Goal: Information Seeking & Learning: Learn about a topic

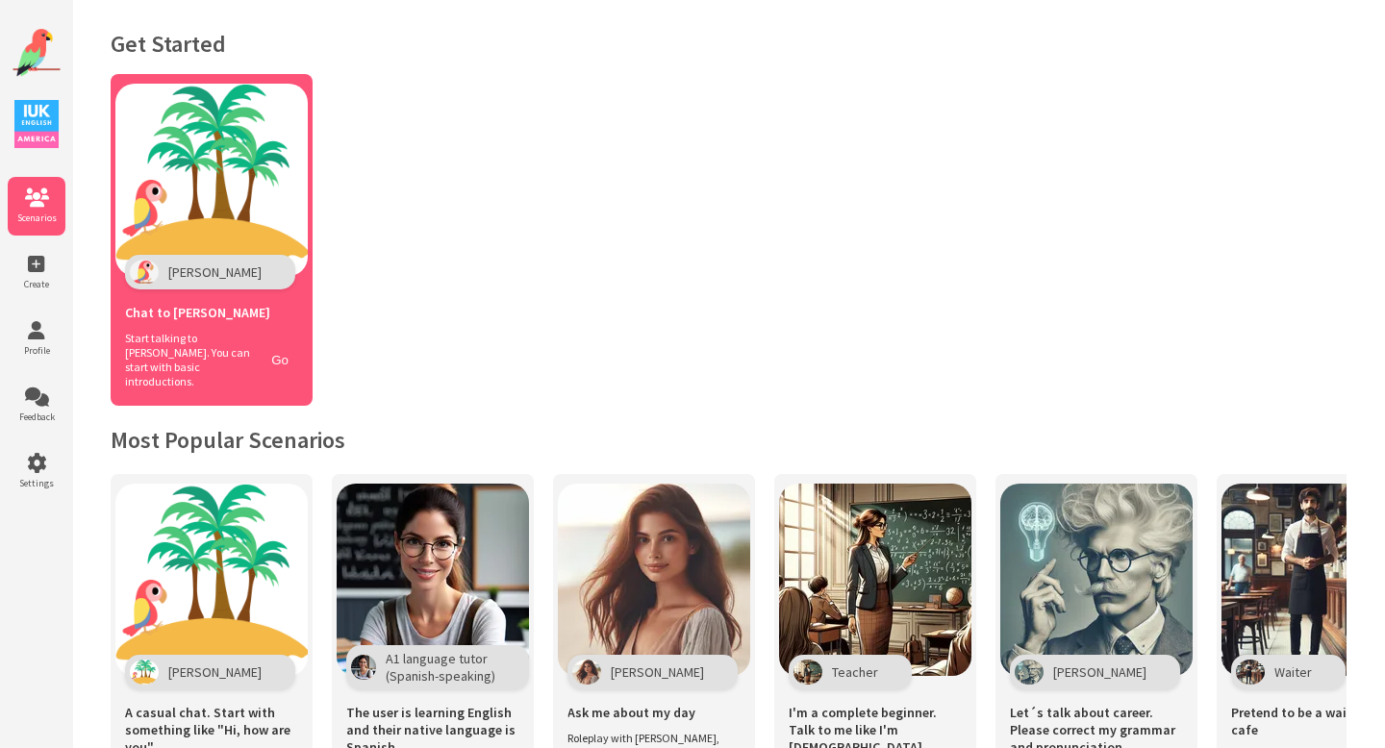
click at [200, 341] on span "Start talking to Polly. You can start with basic introductions." at bounding box center [188, 360] width 127 height 58
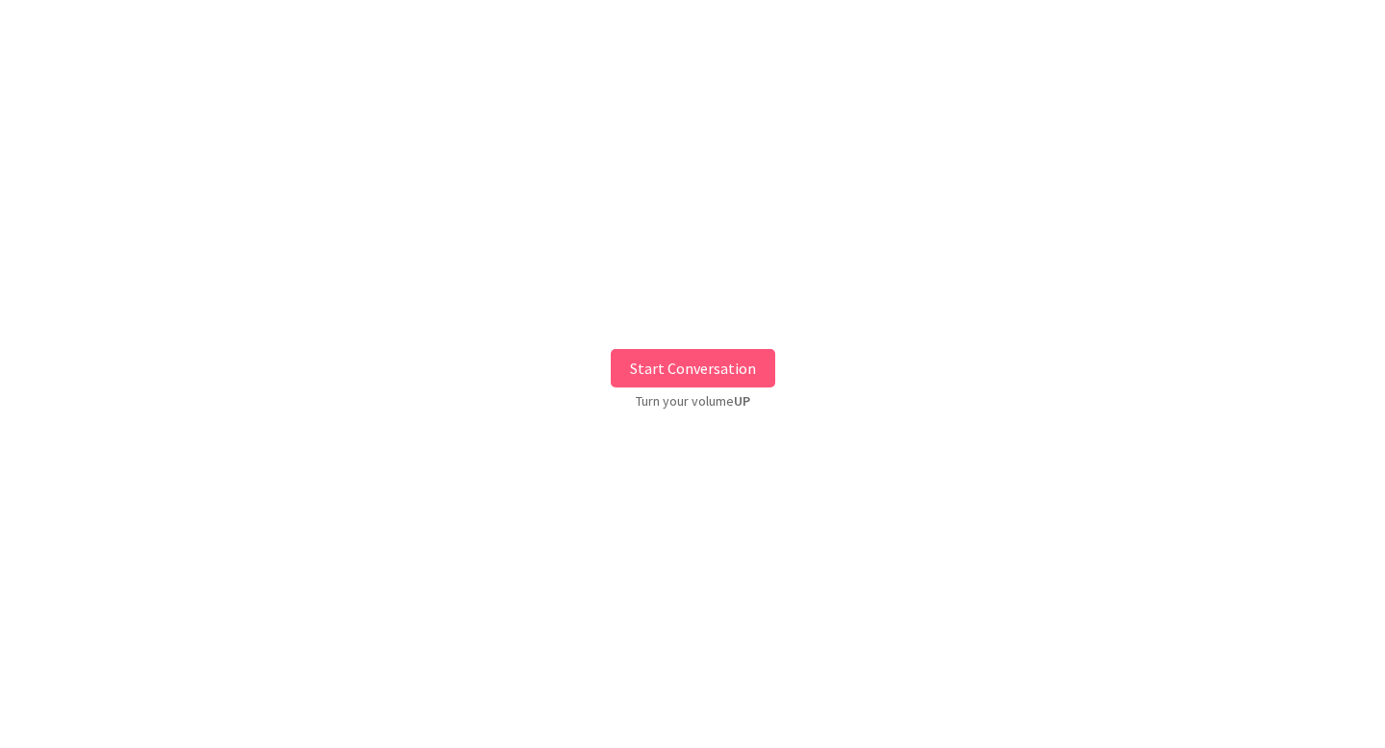
click at [698, 376] on button "Start Conversation" at bounding box center [693, 368] width 165 height 38
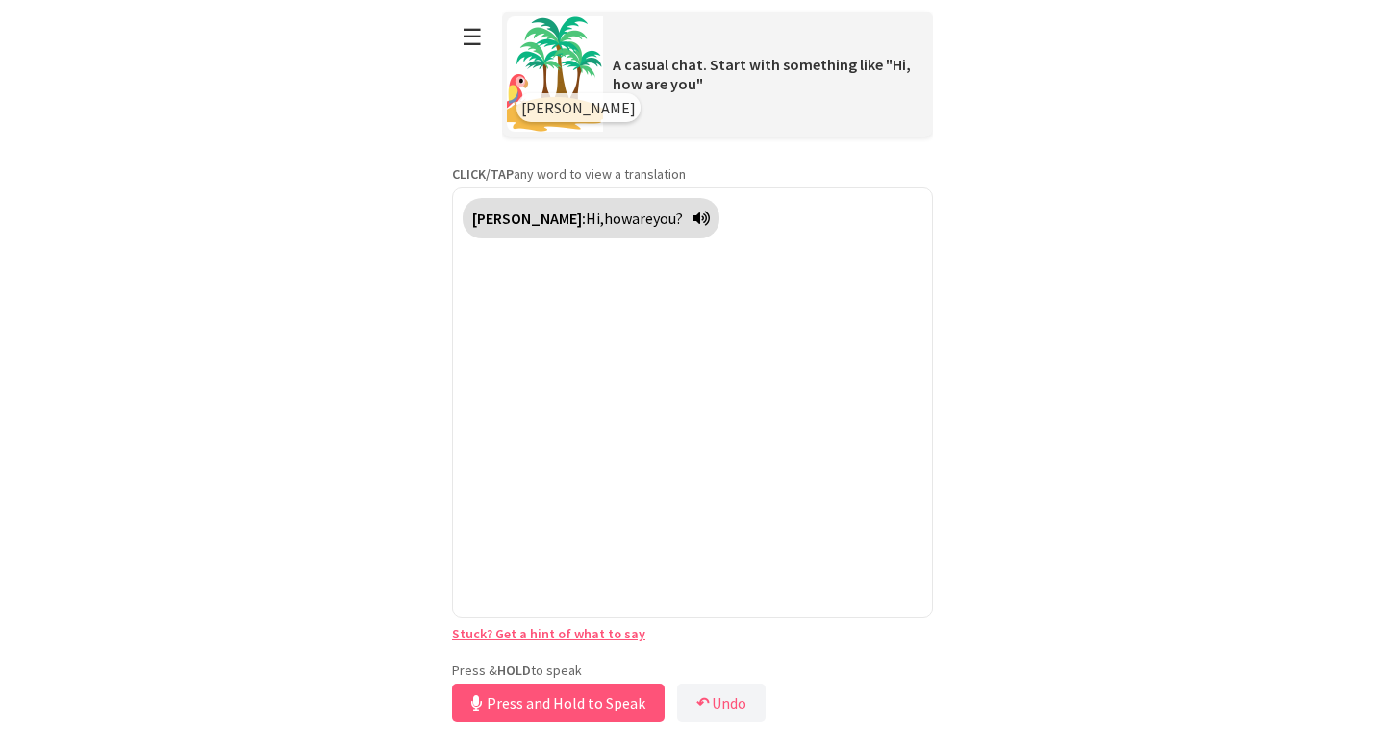
click at [545, 650] on div "**********" at bounding box center [692, 363] width 481 height 727
click at [570, 703] on button "Release to Stop Speaking" at bounding box center [555, 703] width 207 height 38
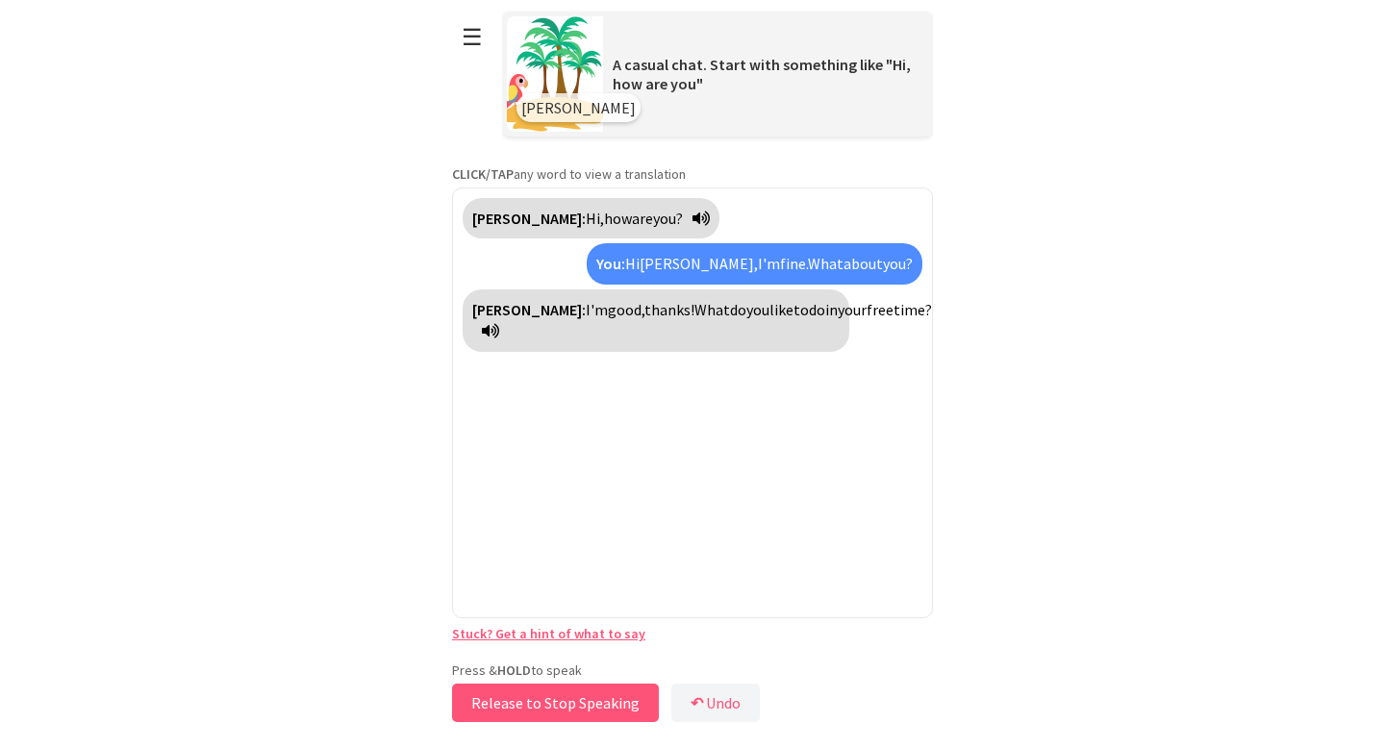
click at [570, 703] on button "Release to Stop Speaking" at bounding box center [555, 703] width 207 height 38
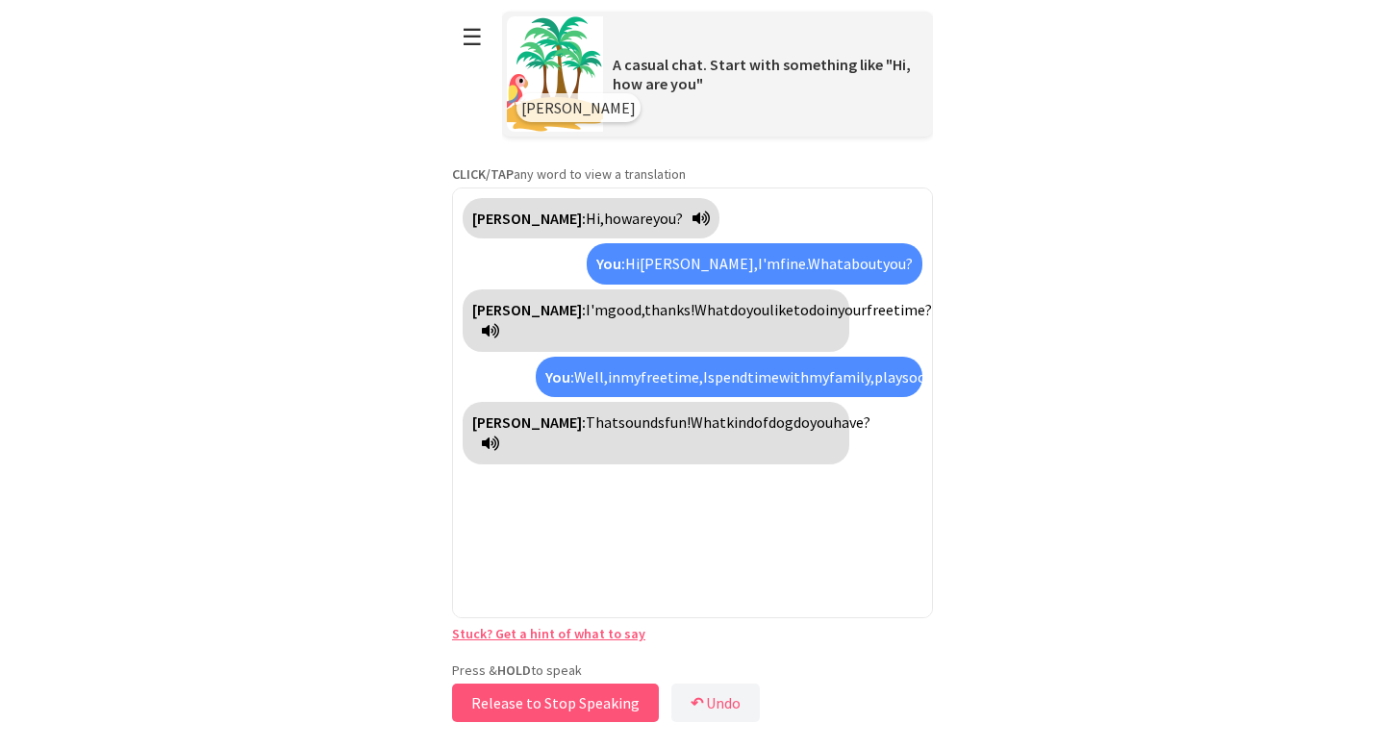
click at [537, 710] on button "Release to Stop Speaking" at bounding box center [555, 703] width 207 height 38
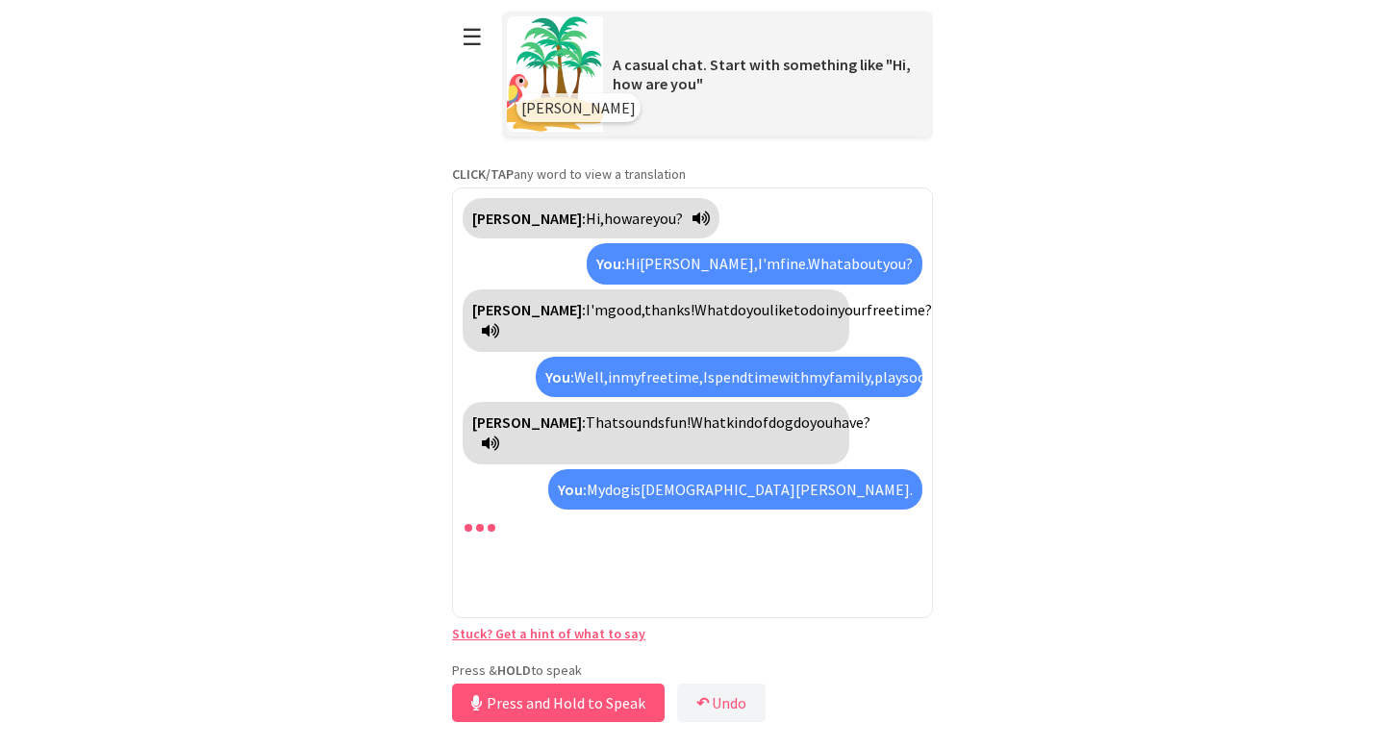
scroll to position [8, 0]
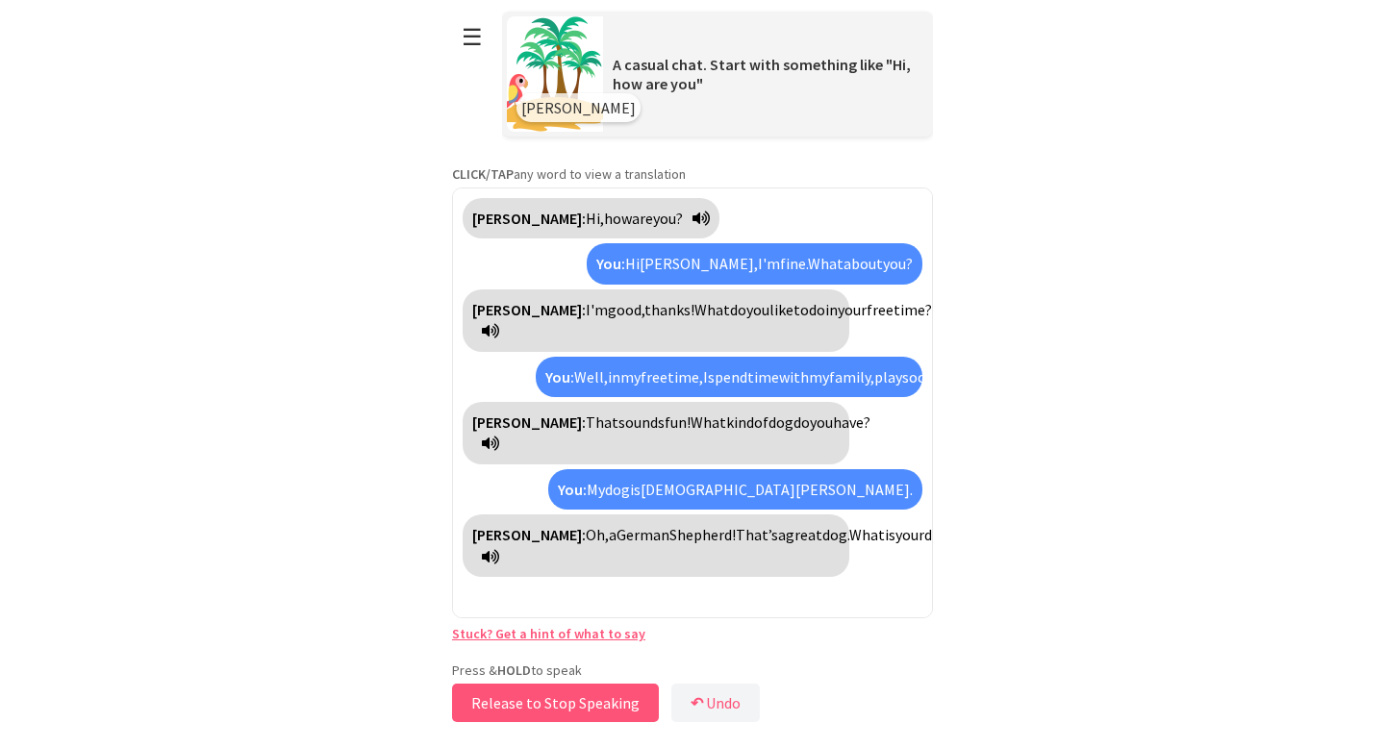
click at [537, 710] on button "Release to Stop Speaking" at bounding box center [555, 703] width 207 height 38
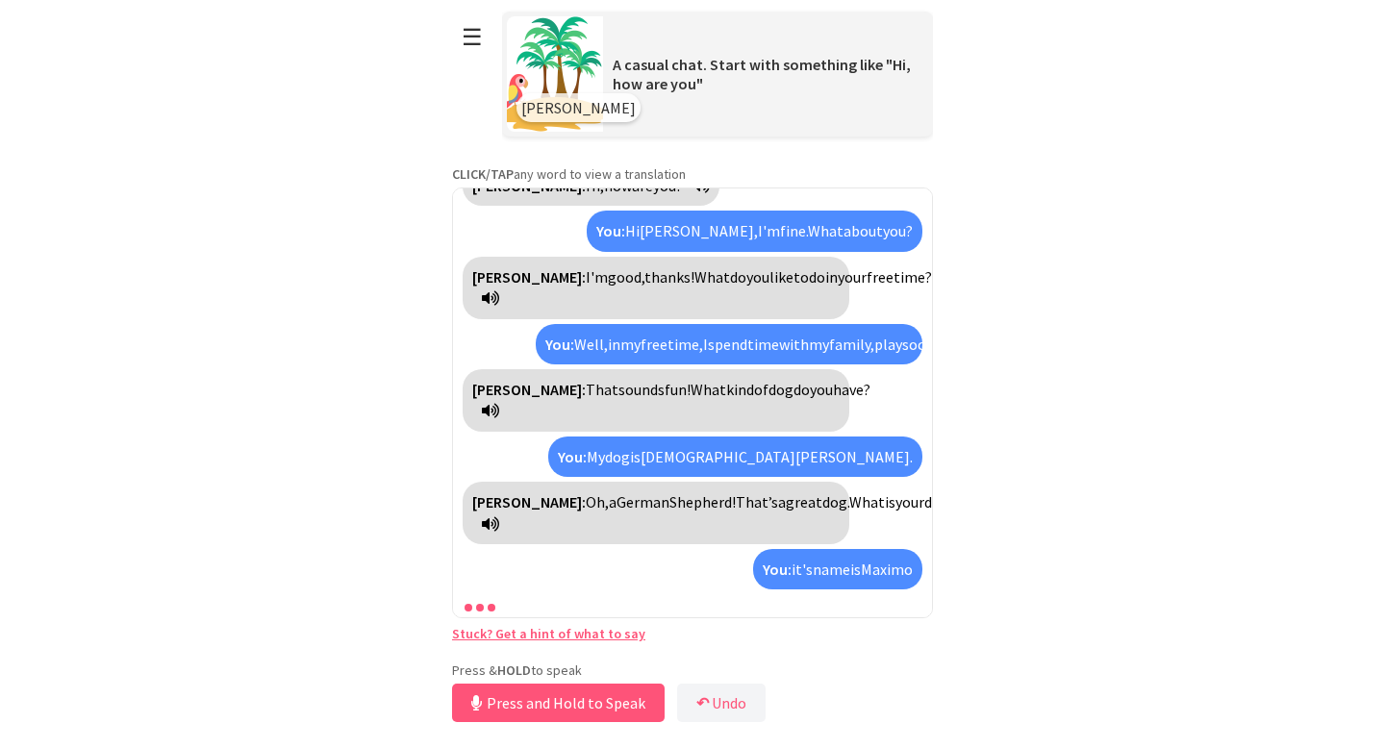
scroll to position [98, 0]
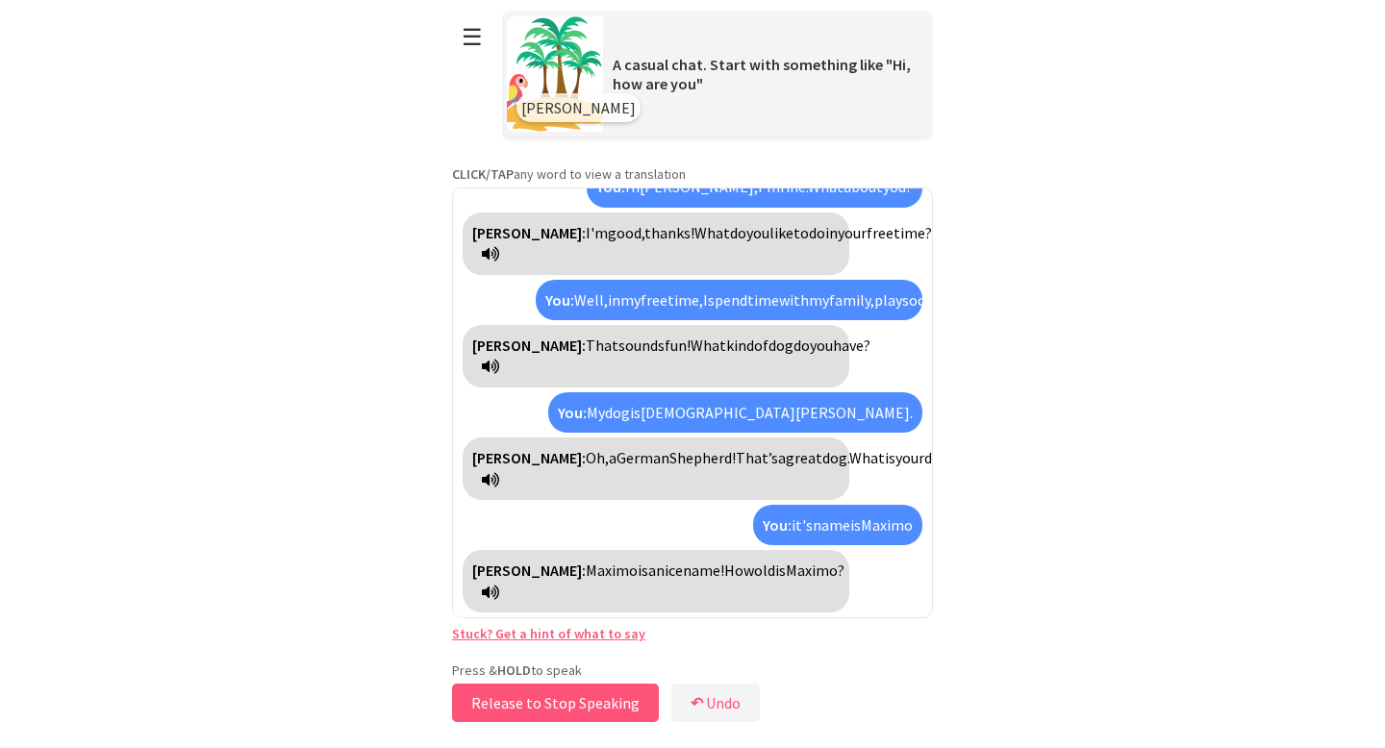
click at [537, 710] on button "Release to Stop Speaking" at bounding box center [555, 703] width 207 height 38
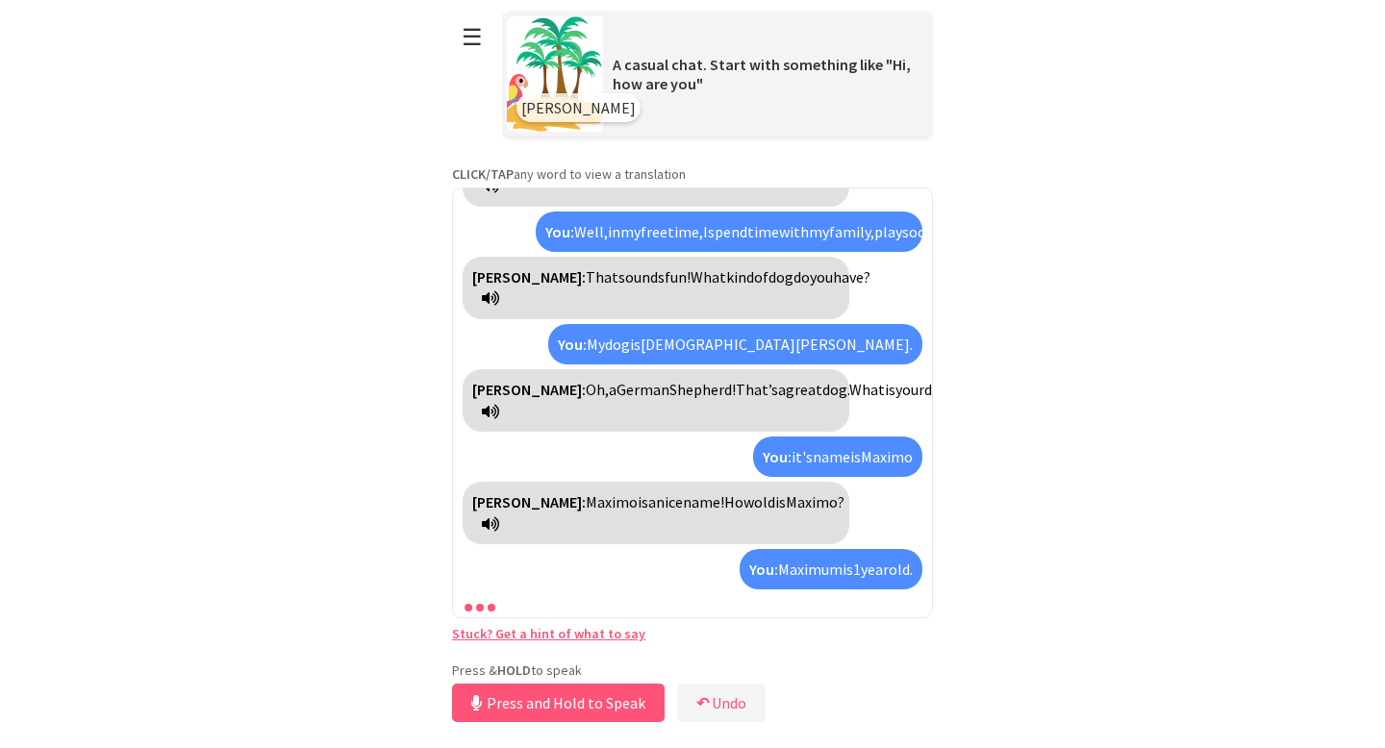
scroll to position [212, 0]
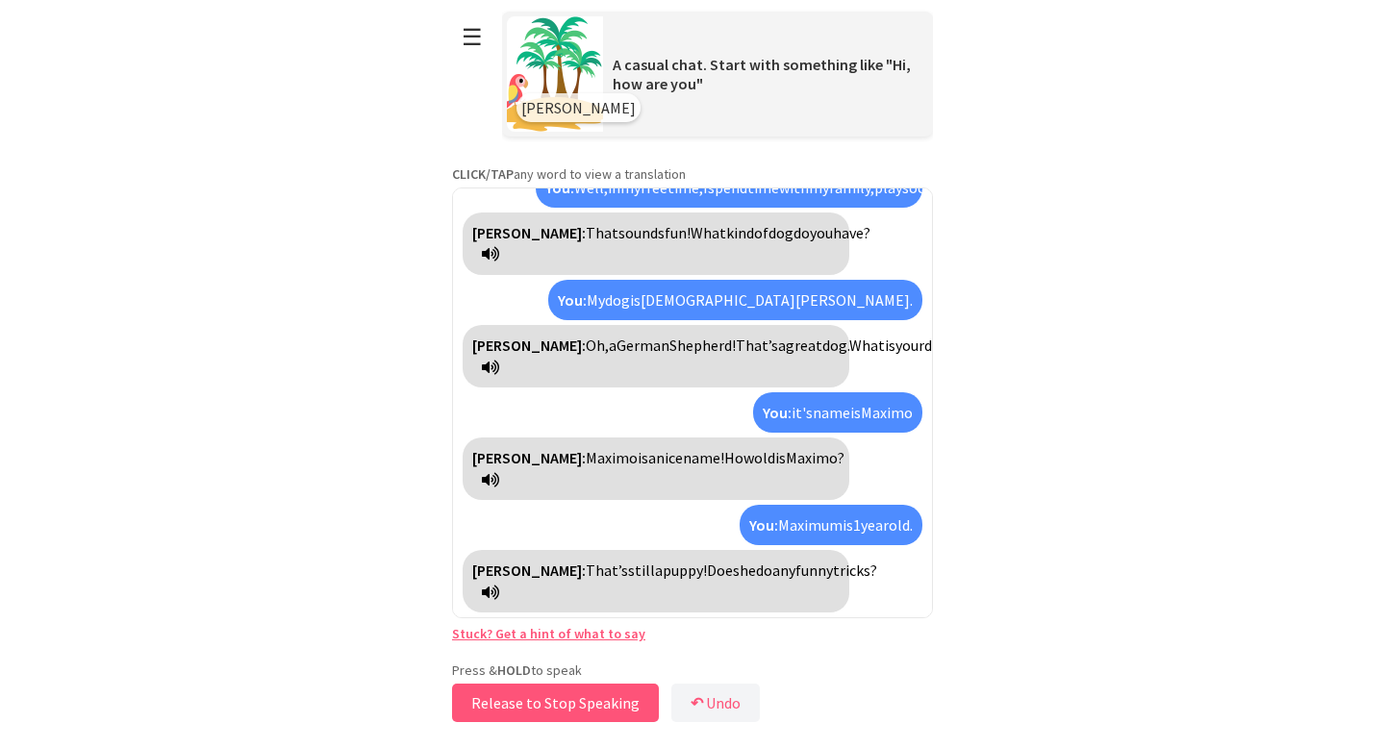
click at [537, 710] on button "Release to Stop Speaking" at bounding box center [555, 703] width 207 height 38
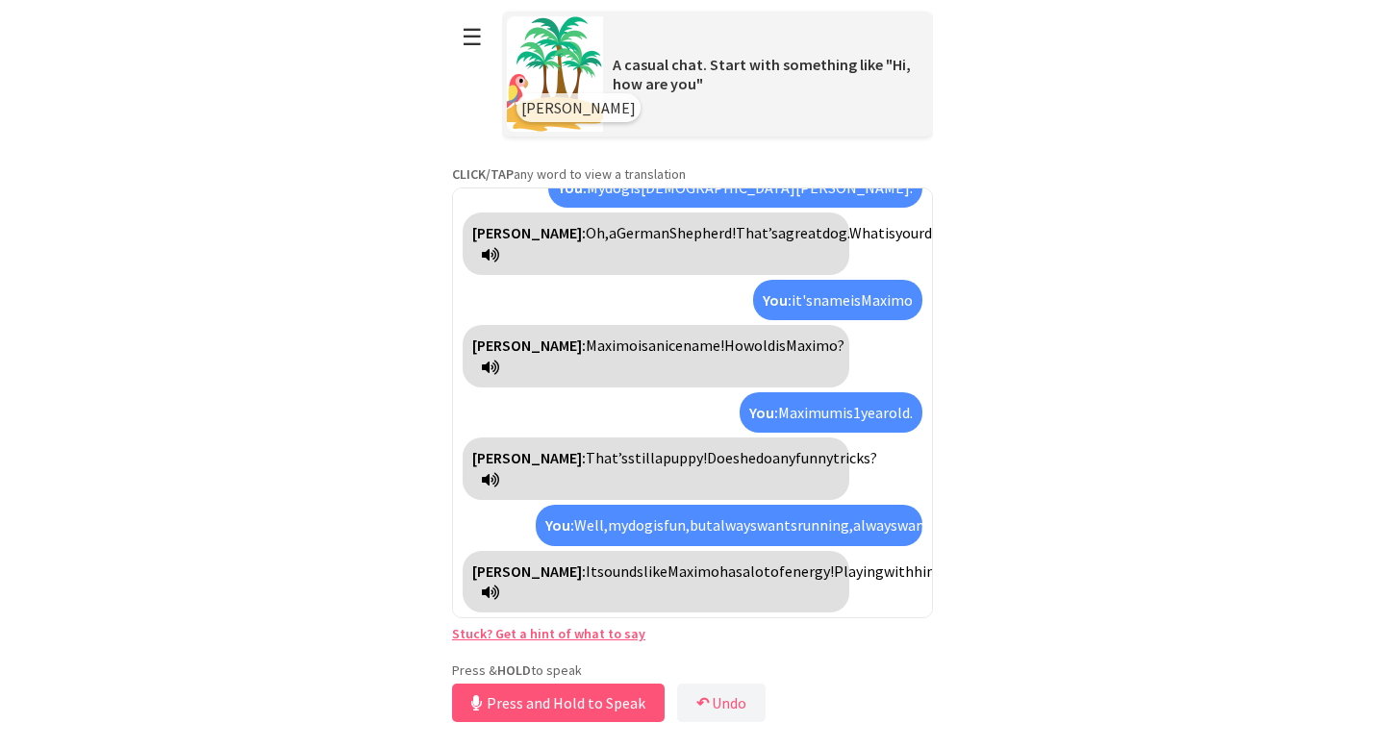
scroll to position [389, 0]
click at [540, 706] on button "Release to Stop Speaking" at bounding box center [555, 703] width 207 height 38
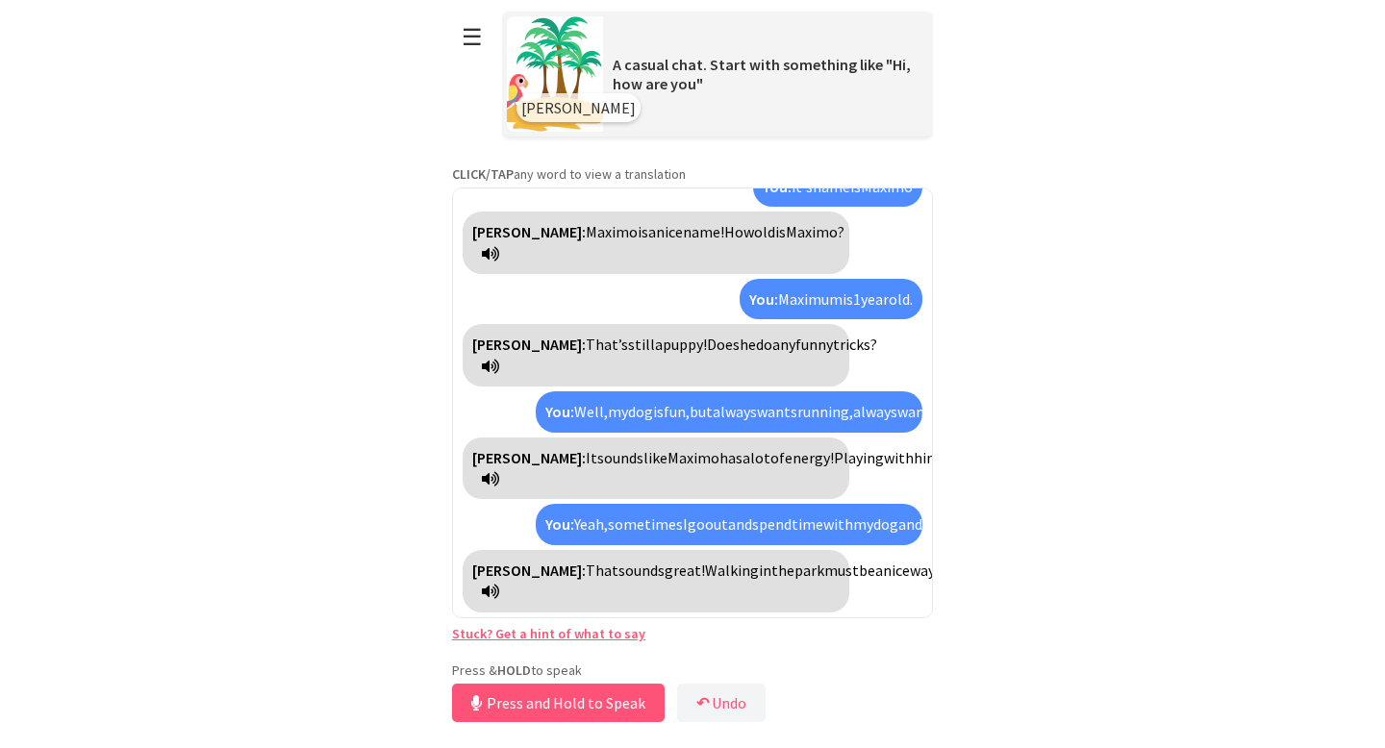
scroll to position [566, 0]
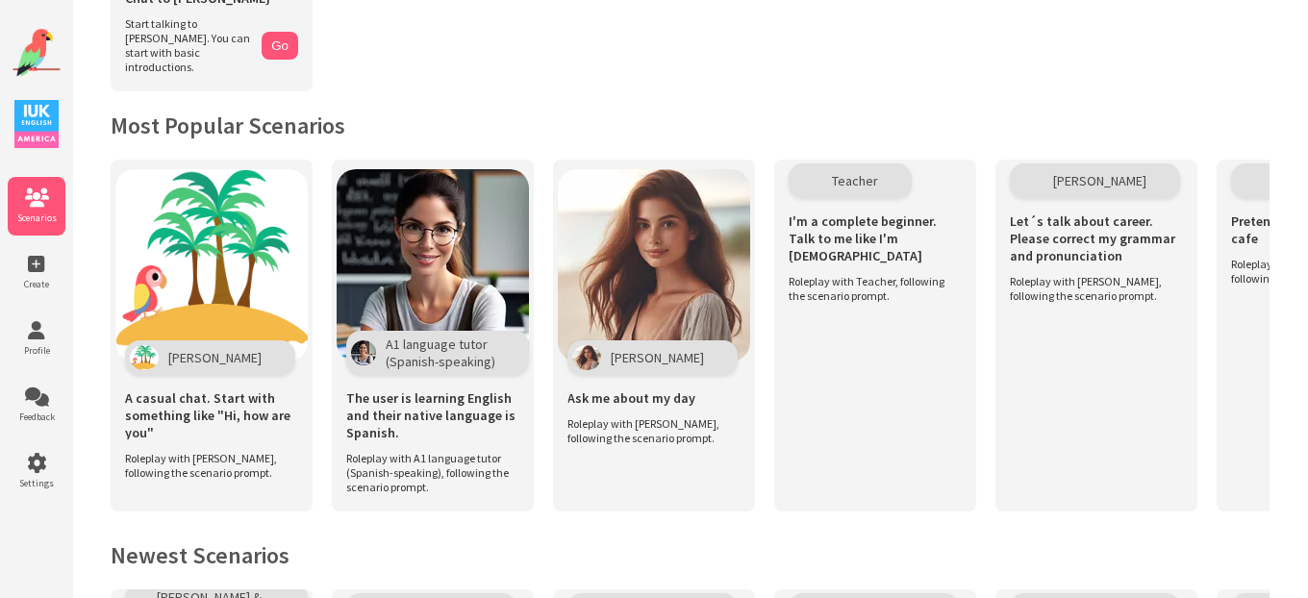
scroll to position [316, 0]
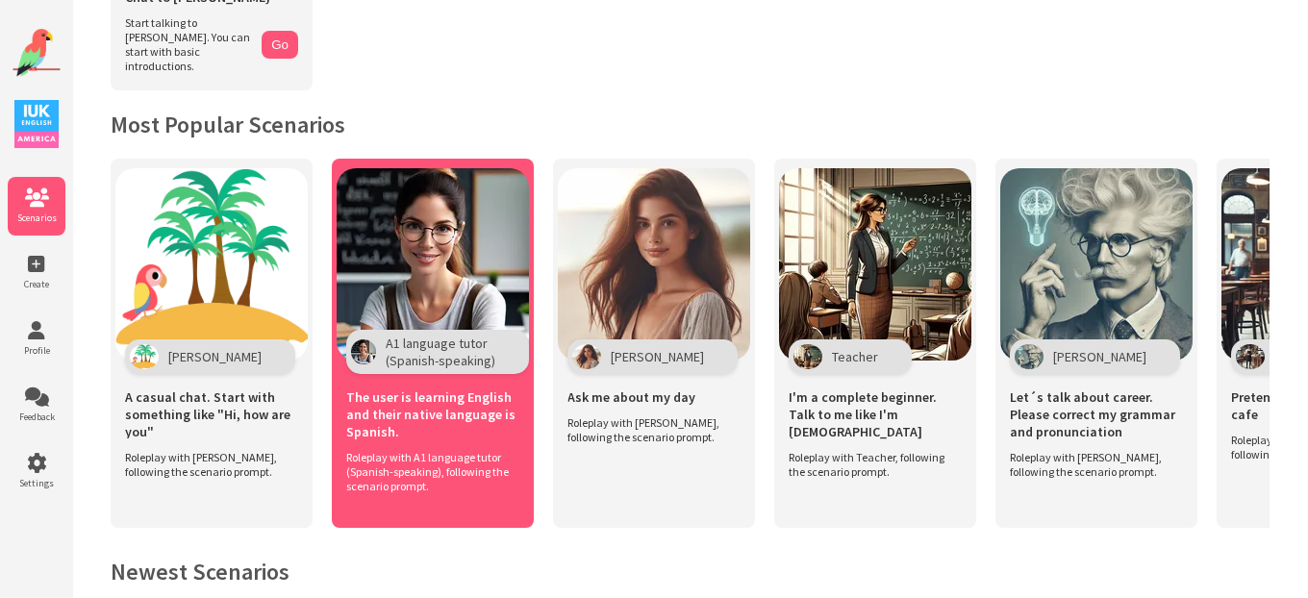
click at [442, 415] on span "The user is learning English and their native language is Spanish." at bounding box center [432, 415] width 173 height 52
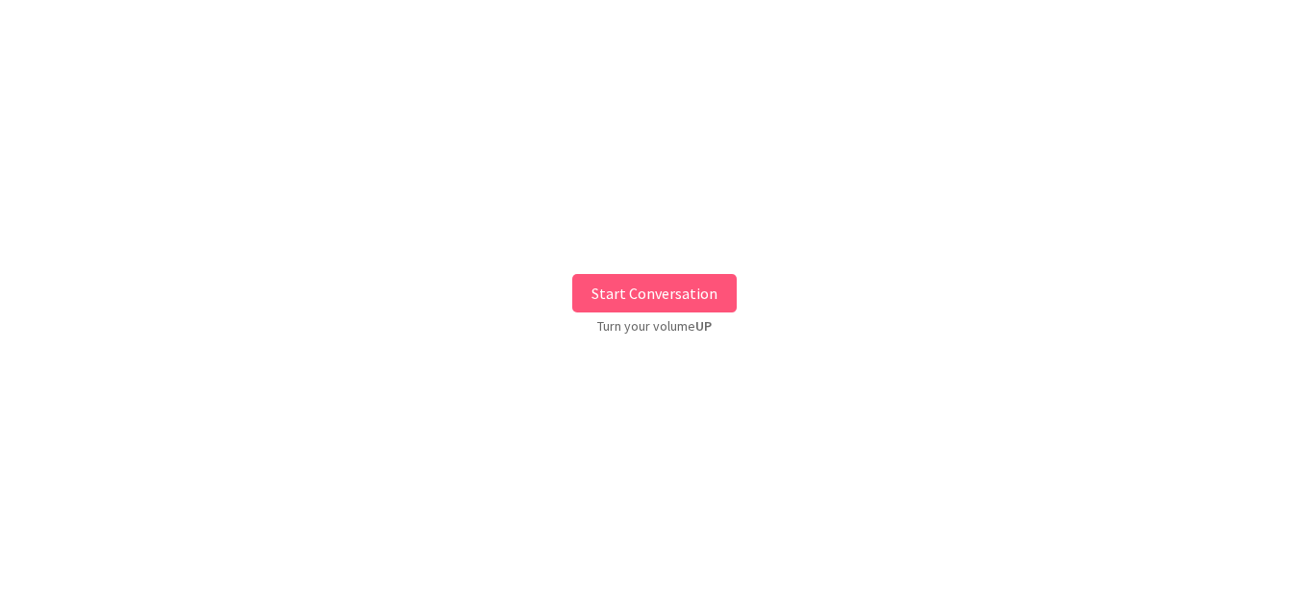
click at [611, 291] on button "Start Conversation" at bounding box center [654, 293] width 165 height 38
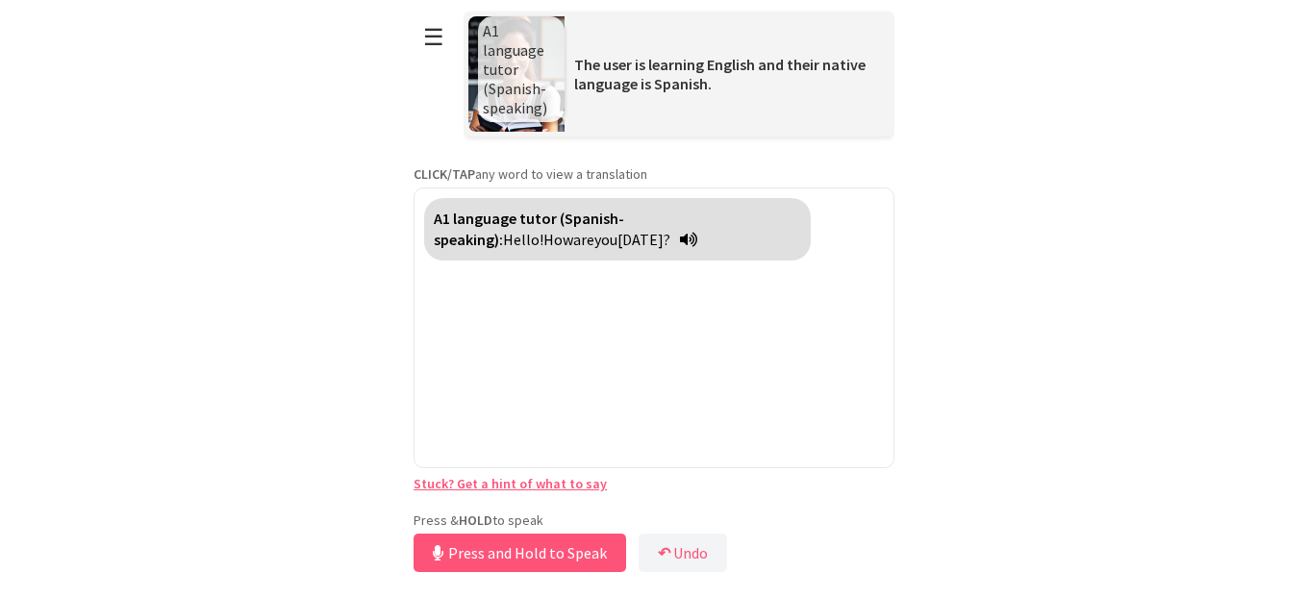
click at [544, 512] on div "Press & HOLD to speak Press and Hold to Speak ↶ Undo Save No voice detected. Ho…" at bounding box center [654, 544] width 481 height 65
click at [541, 570] on button "Release to Stop Speaking" at bounding box center [517, 553] width 207 height 38
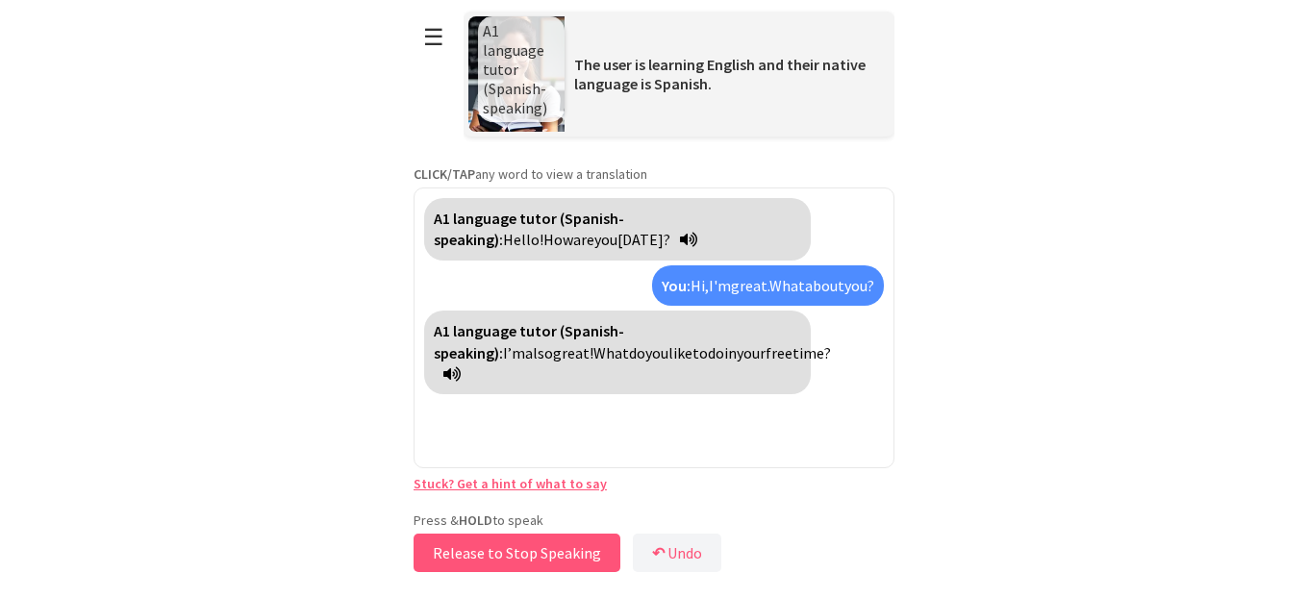
click at [479, 566] on button "Release to Stop Speaking" at bounding box center [517, 553] width 207 height 38
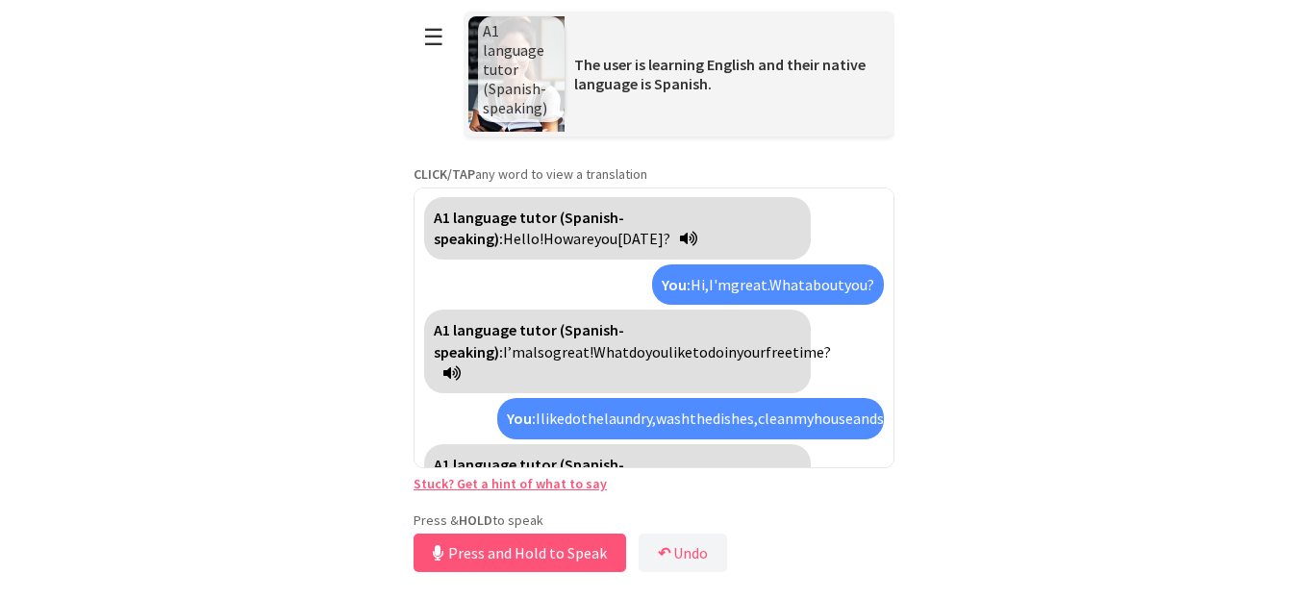
scroll to position [66, 0]
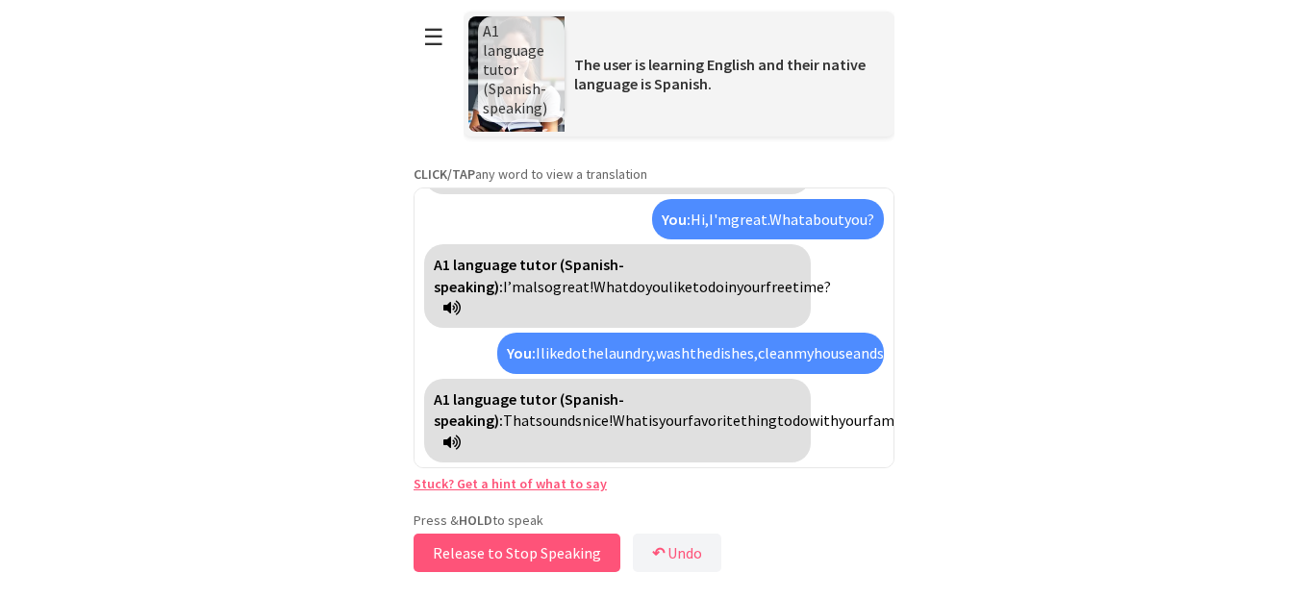
click at [477, 551] on button "Release to Stop Speaking" at bounding box center [517, 553] width 207 height 38
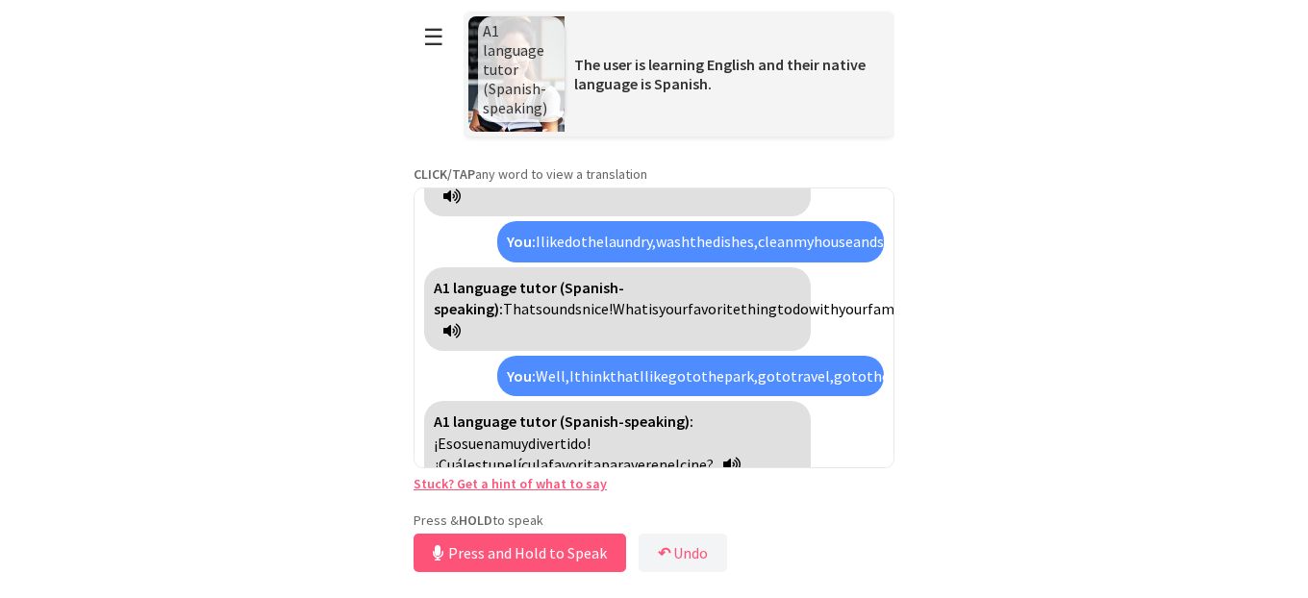
scroll to position [243, 0]
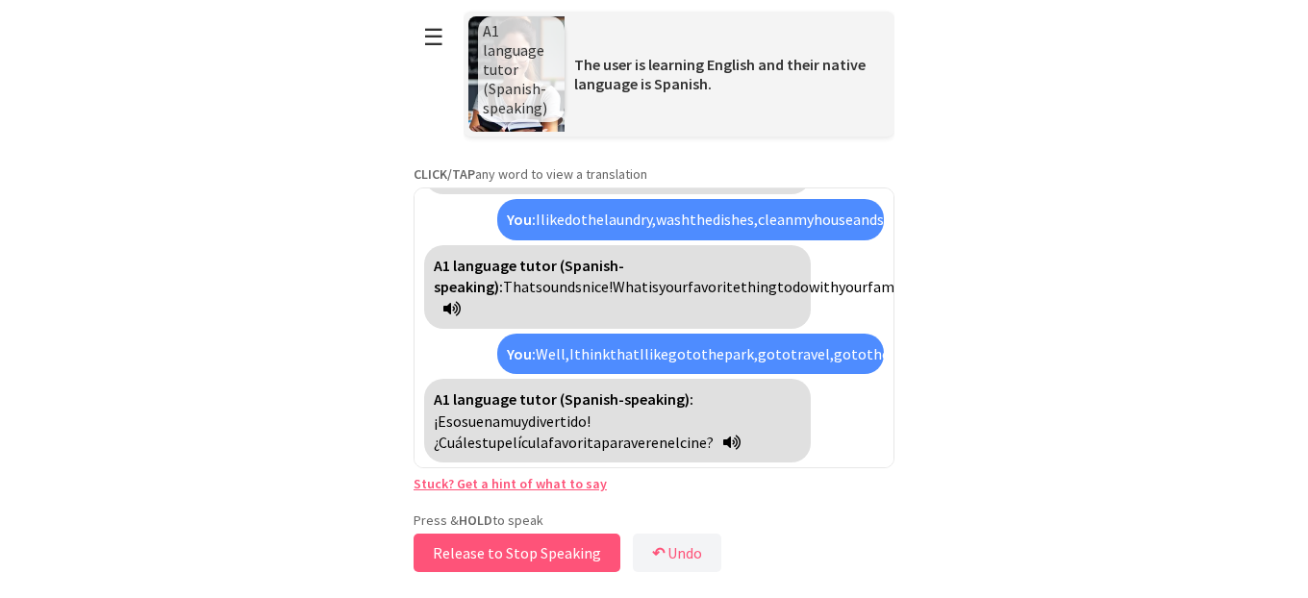
click at [477, 551] on button "Release to Stop Speaking" at bounding box center [517, 553] width 207 height 38
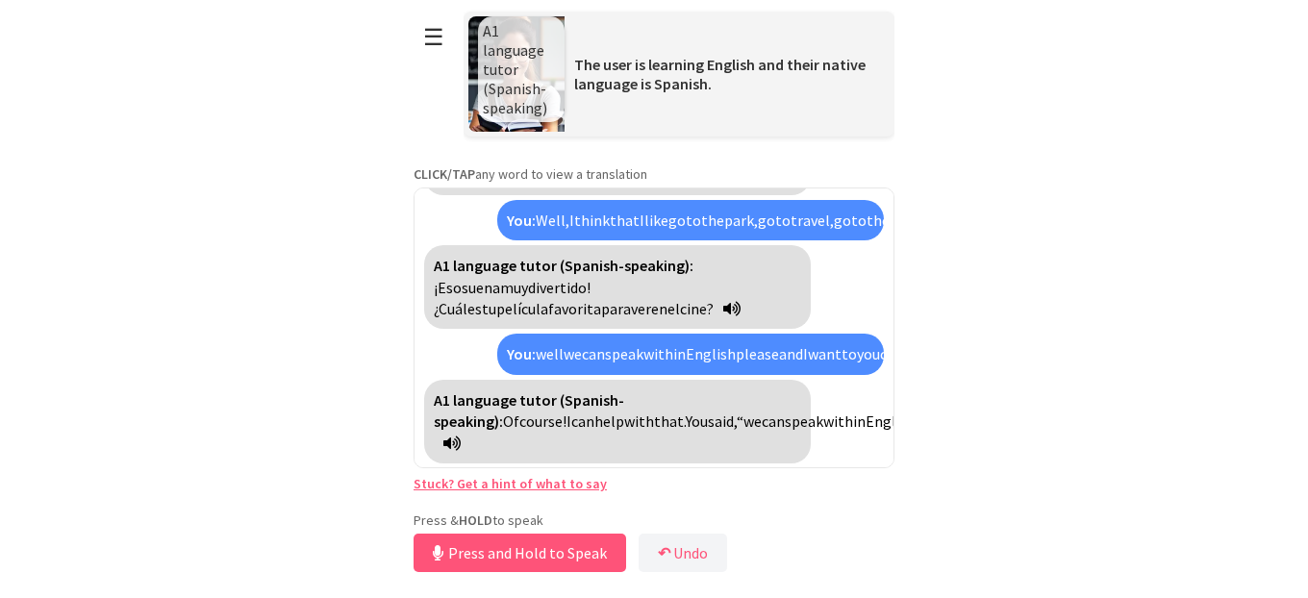
scroll to position [421, 0]
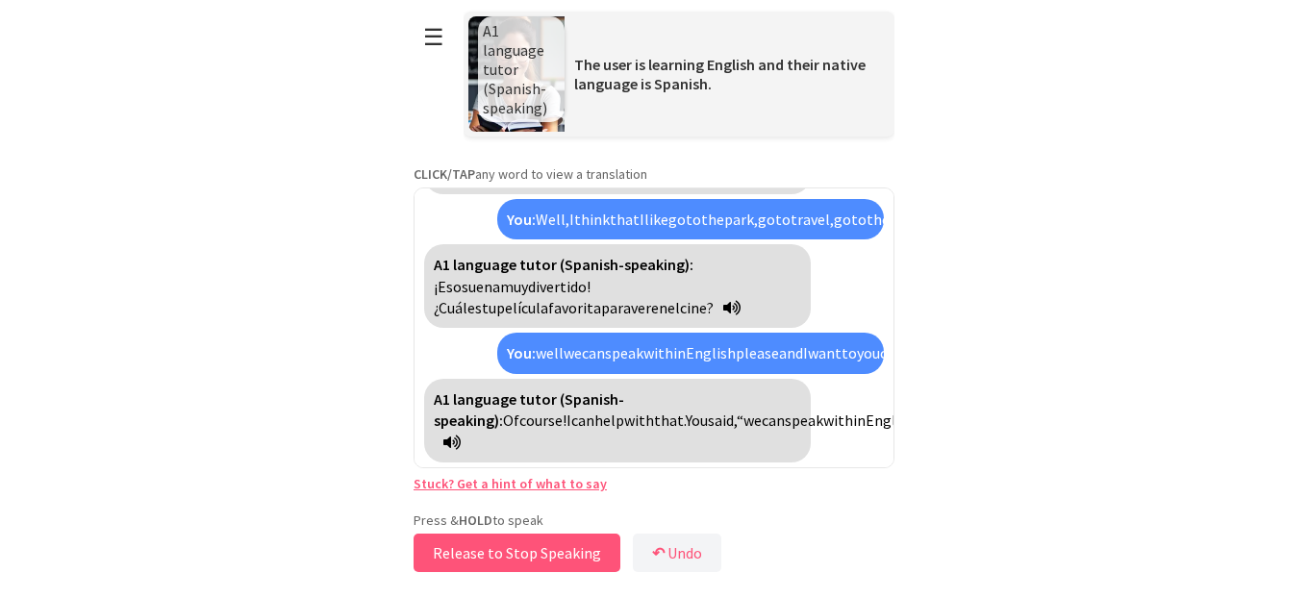
click at [477, 551] on button "Release to Stop Speaking" at bounding box center [517, 553] width 207 height 38
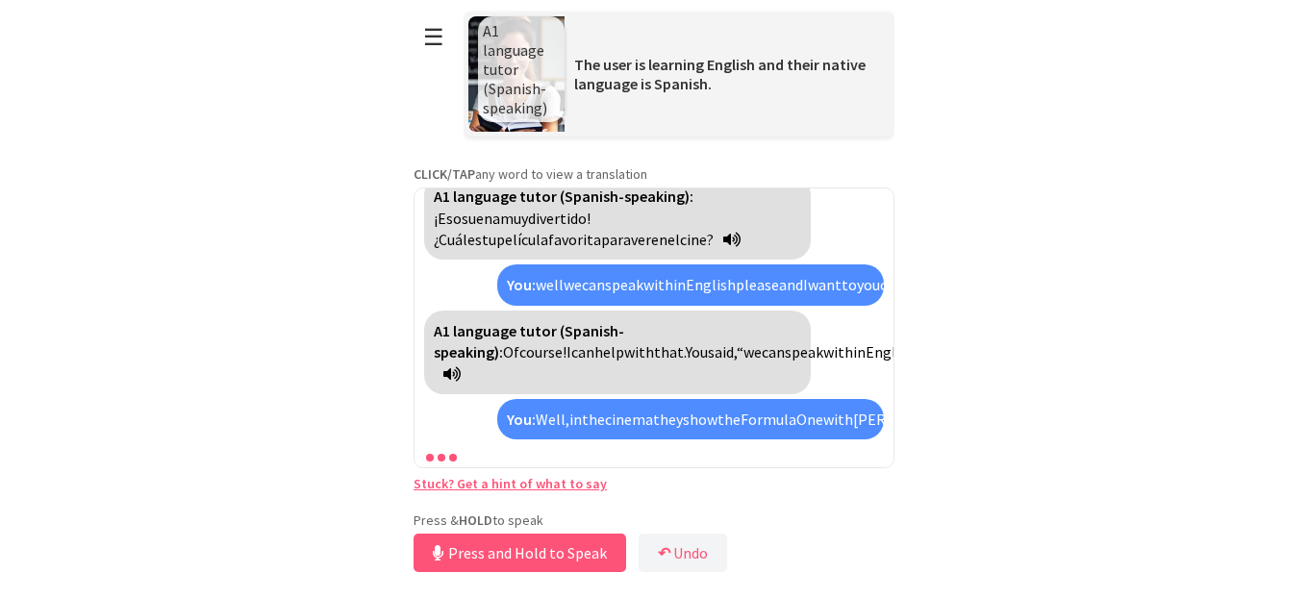
scroll to position [598, 0]
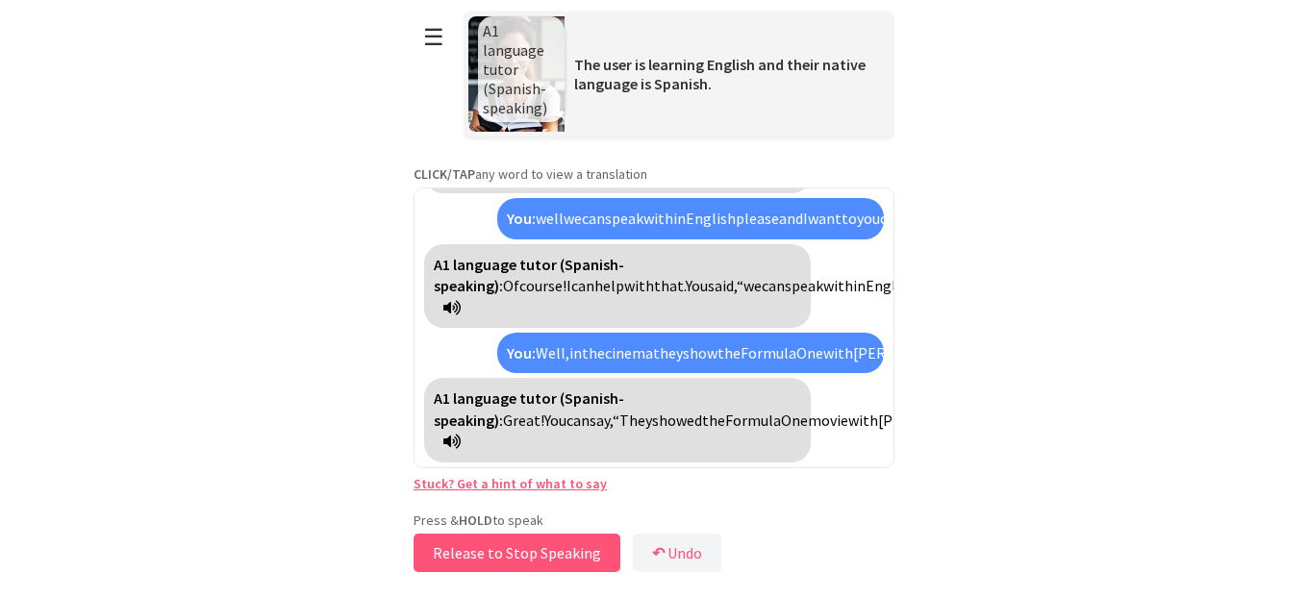
click at [477, 551] on button "Release to Stop Speaking" at bounding box center [517, 553] width 207 height 38
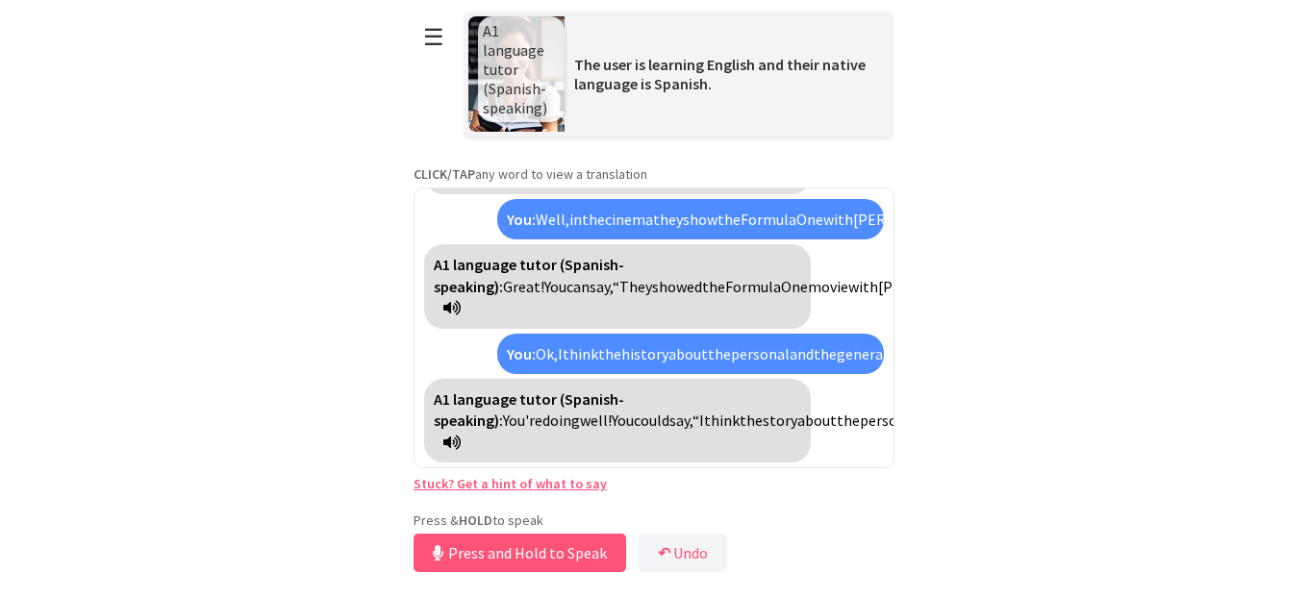
scroll to position [840, 0]
click at [471, 561] on button "Release to Stop Speaking" at bounding box center [517, 553] width 207 height 38
click at [465, 543] on button "Release to Stop Speaking" at bounding box center [517, 553] width 207 height 38
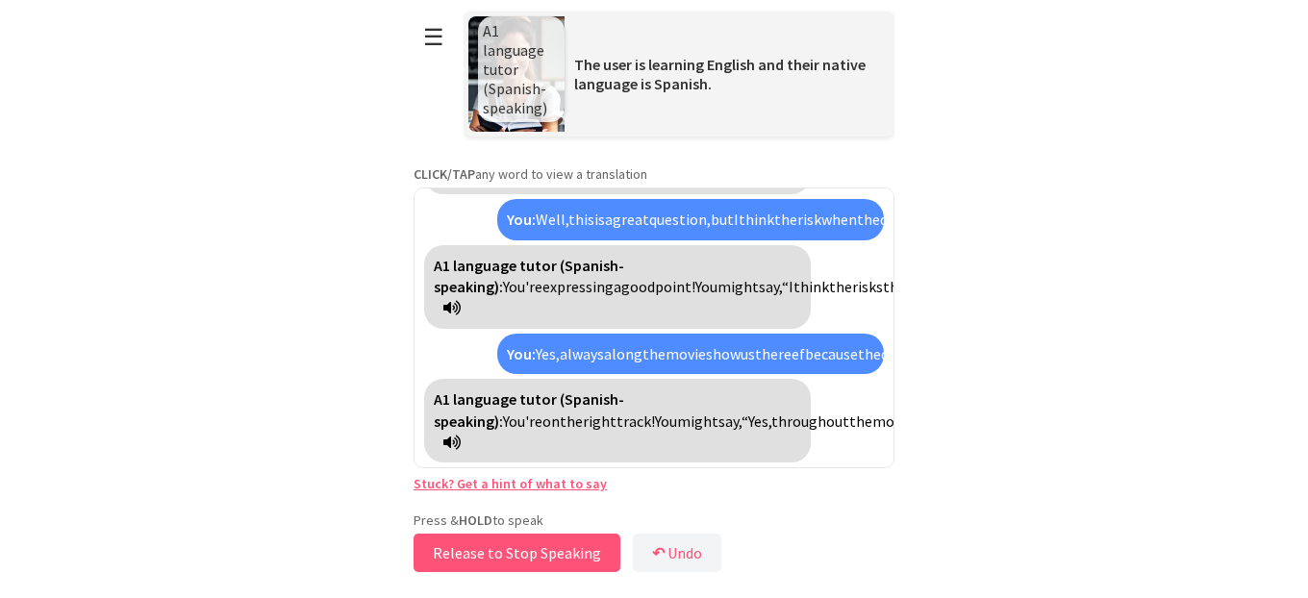
click at [458, 552] on button "Release to Stop Speaking" at bounding box center [517, 553] width 207 height 38
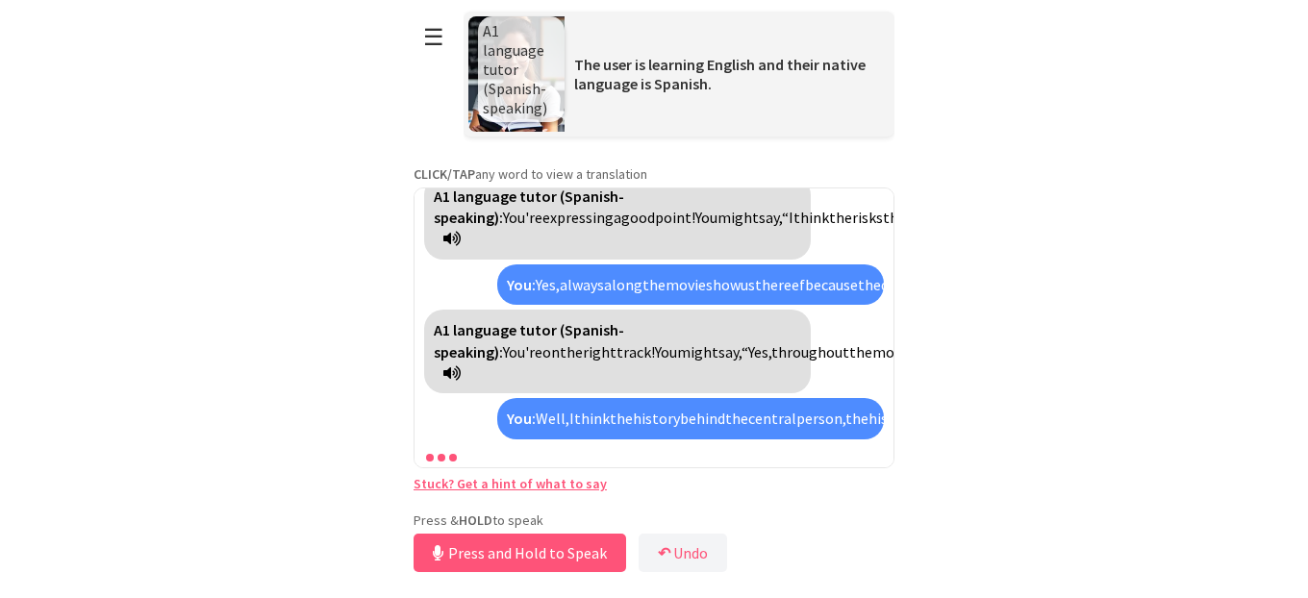
scroll to position [1523, 0]
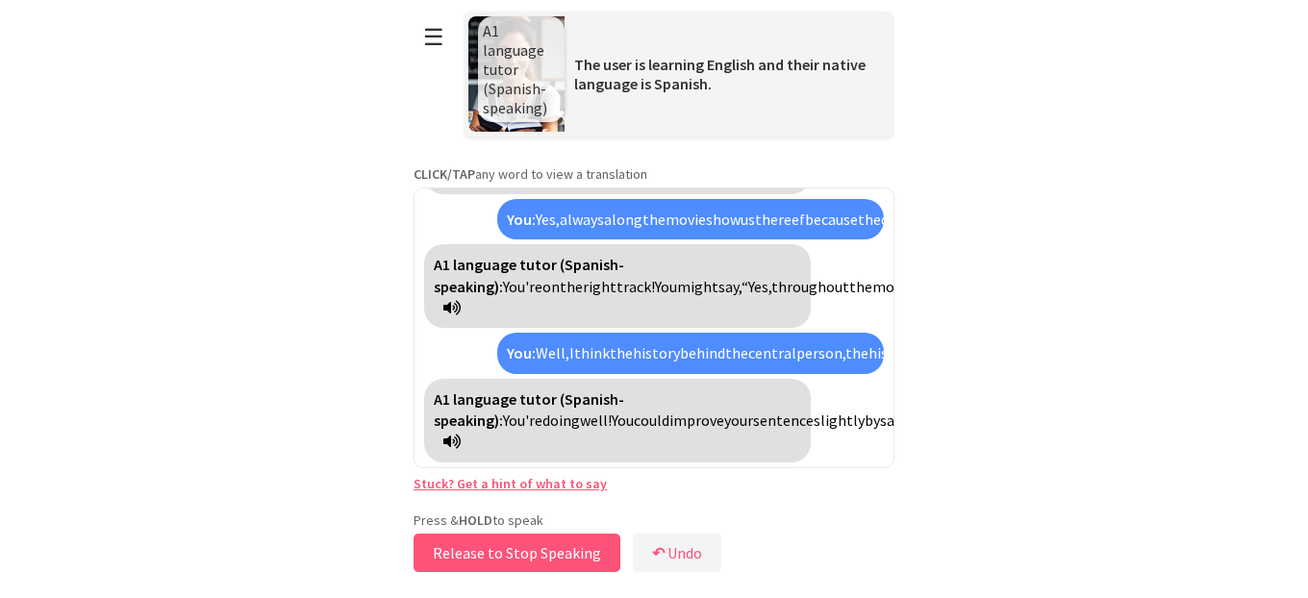
click at [468, 552] on button "Release to Stop Speaking" at bounding box center [517, 553] width 207 height 38
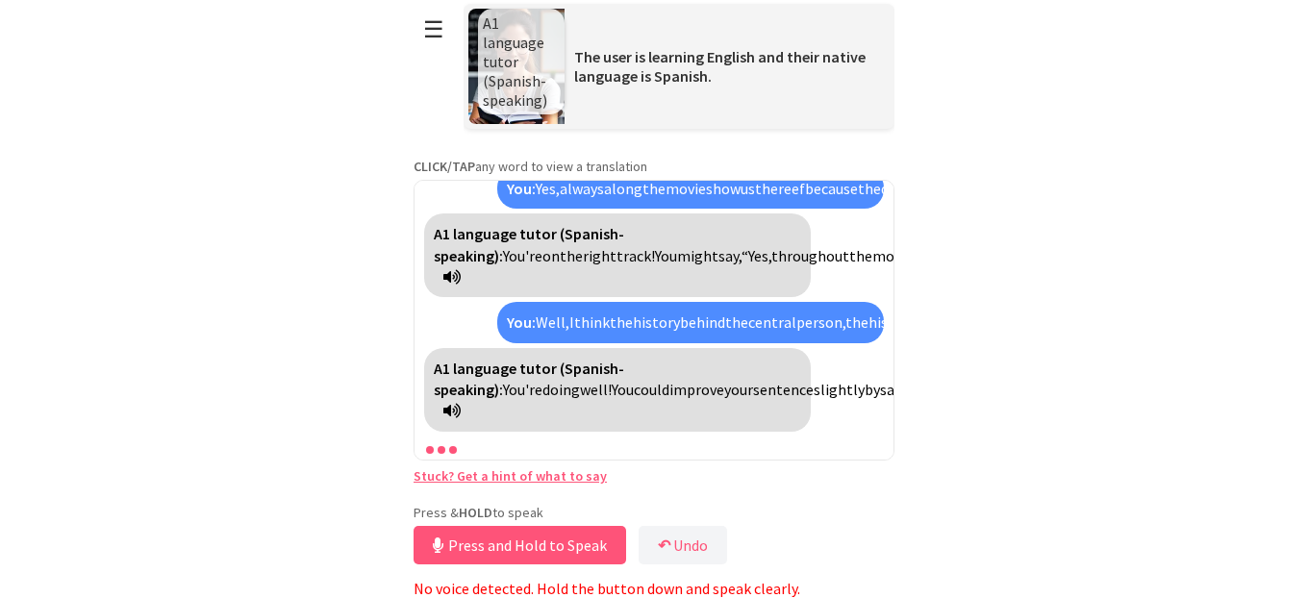
scroll to position [0, 0]
